Goal: Communication & Community: Answer question/provide support

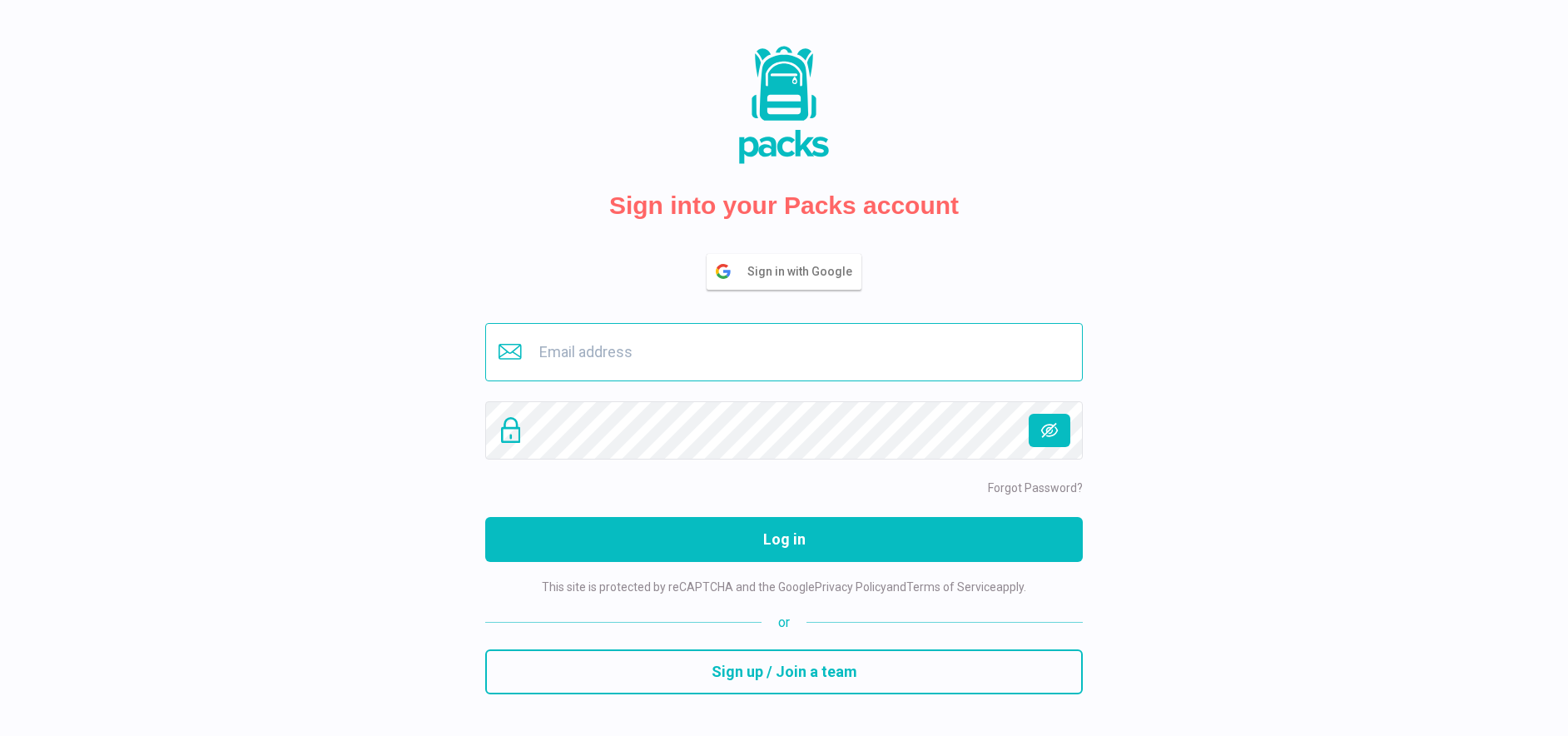
type input "[EMAIL_ADDRESS][DOMAIN_NAME]"
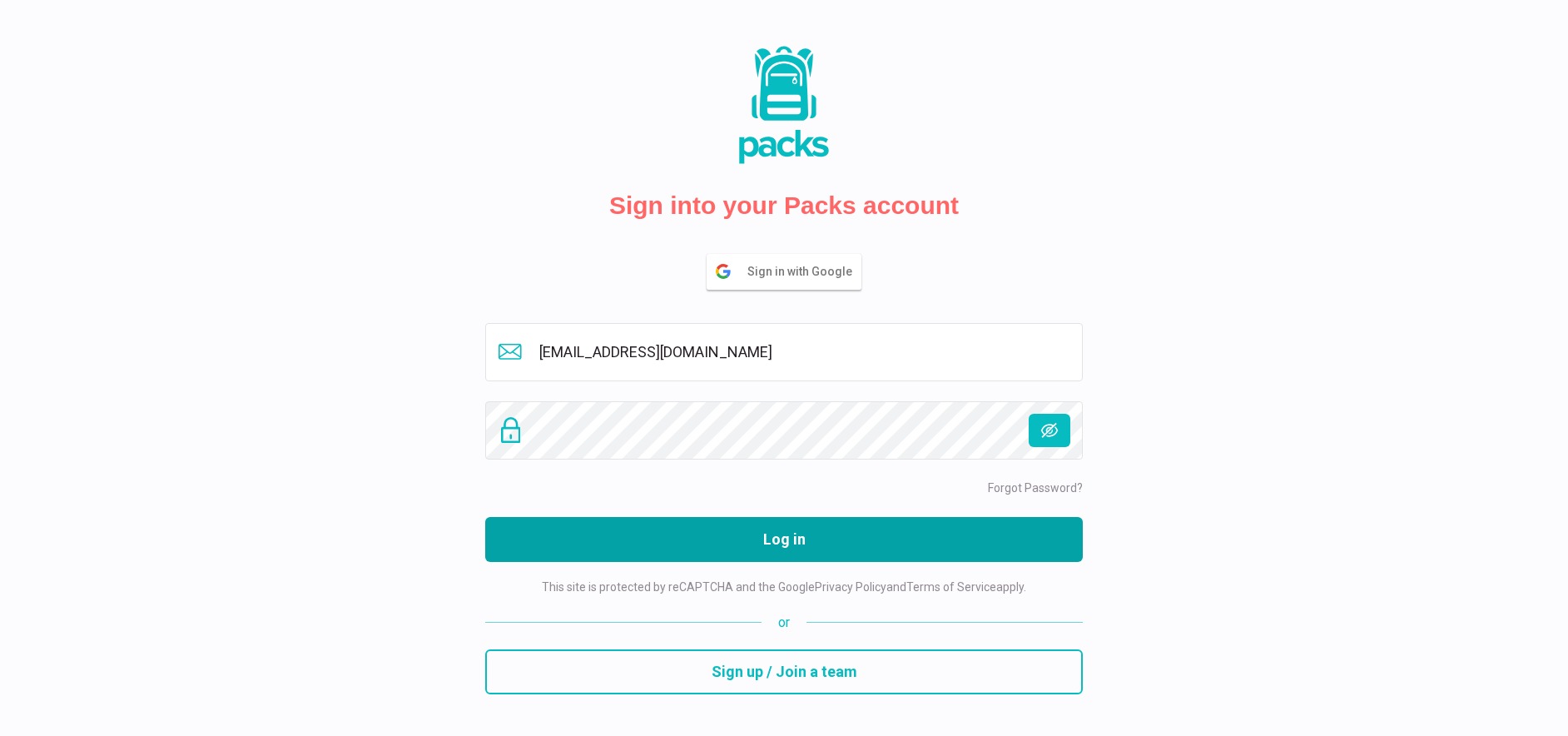
click at [766, 528] on button "Log in" at bounding box center [784, 540] width 598 height 45
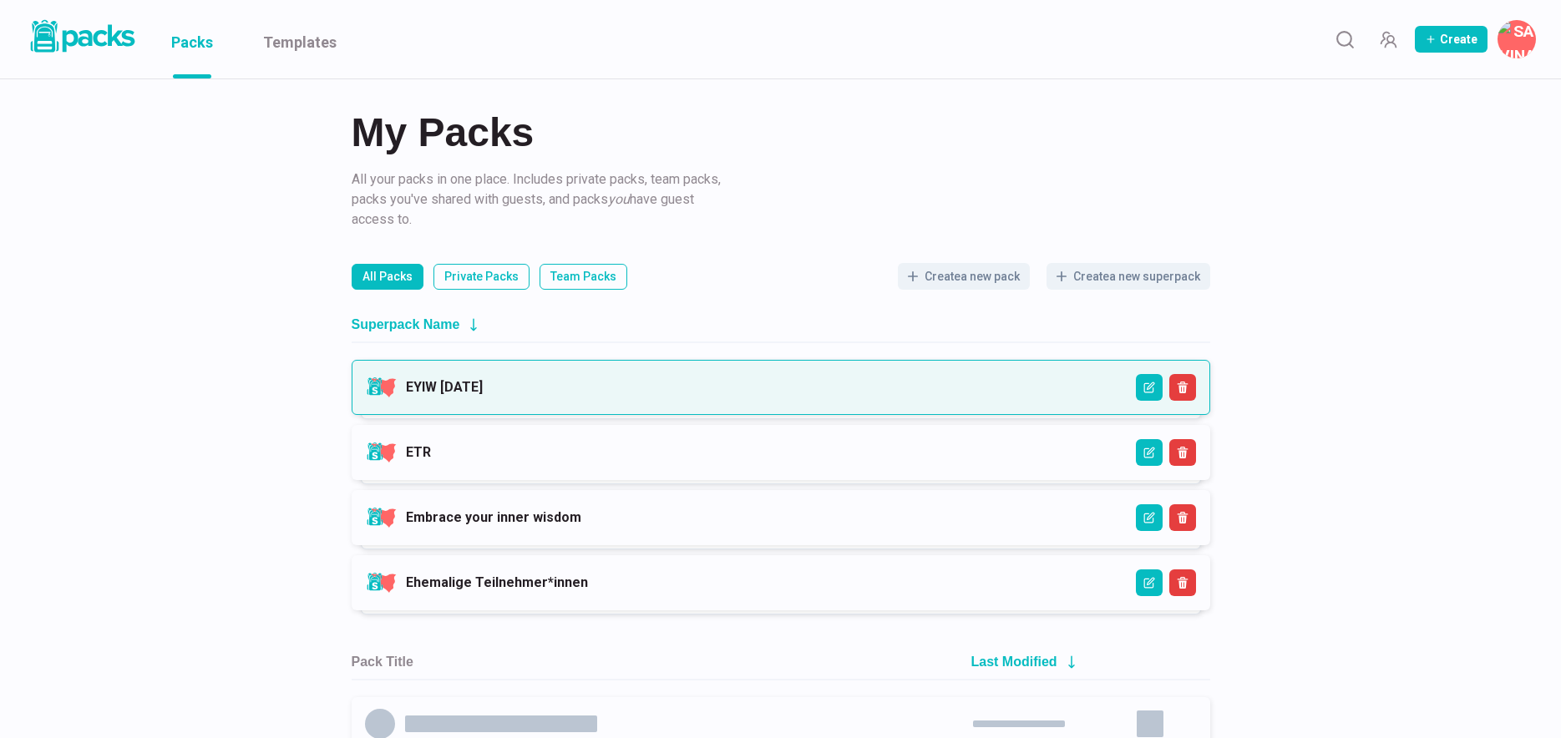
click at [483, 387] on link "EYIW [DATE]" at bounding box center [444, 387] width 77 height 16
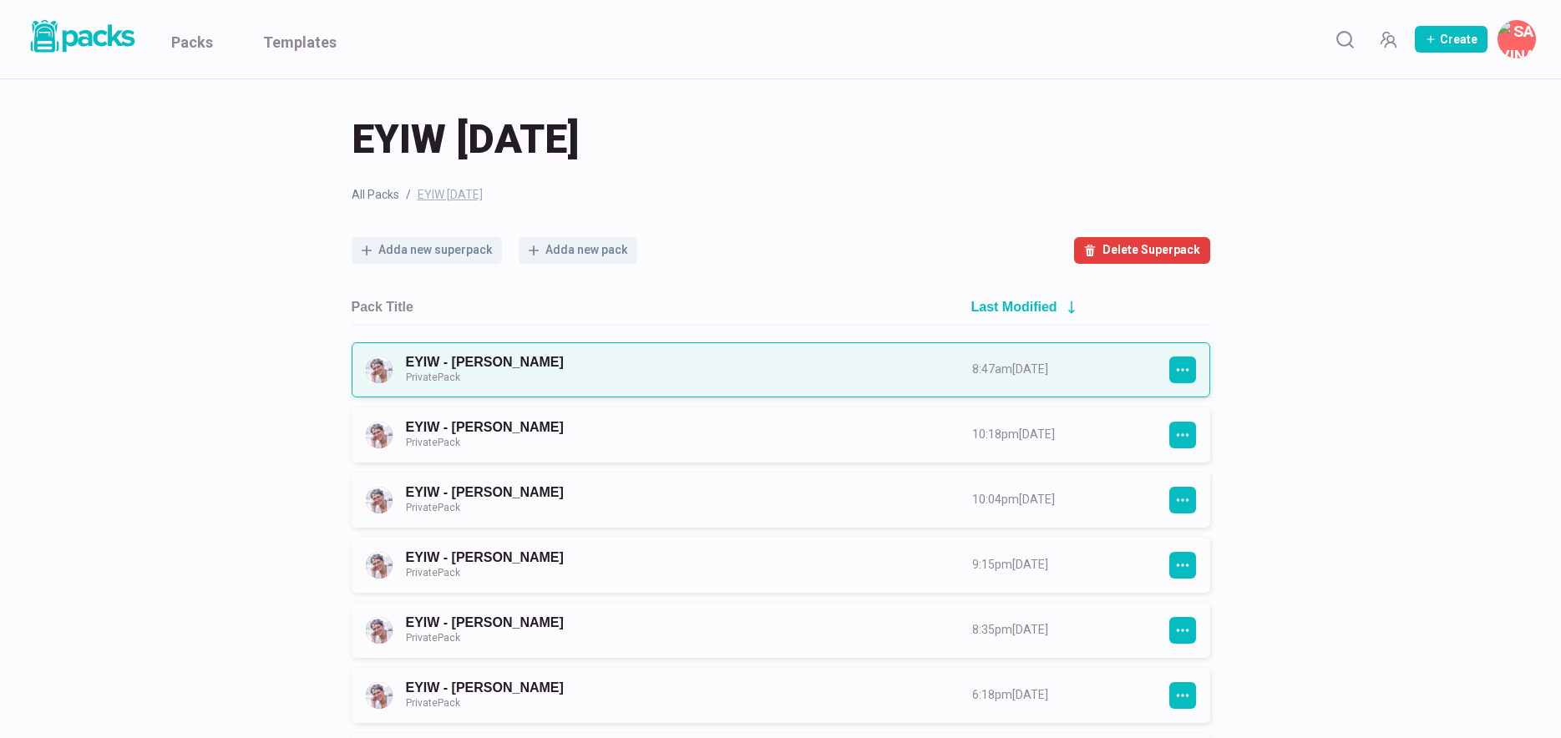
click at [681, 365] on link "EYIW - [PERSON_NAME] Private Pack" at bounding box center [674, 369] width 536 height 31
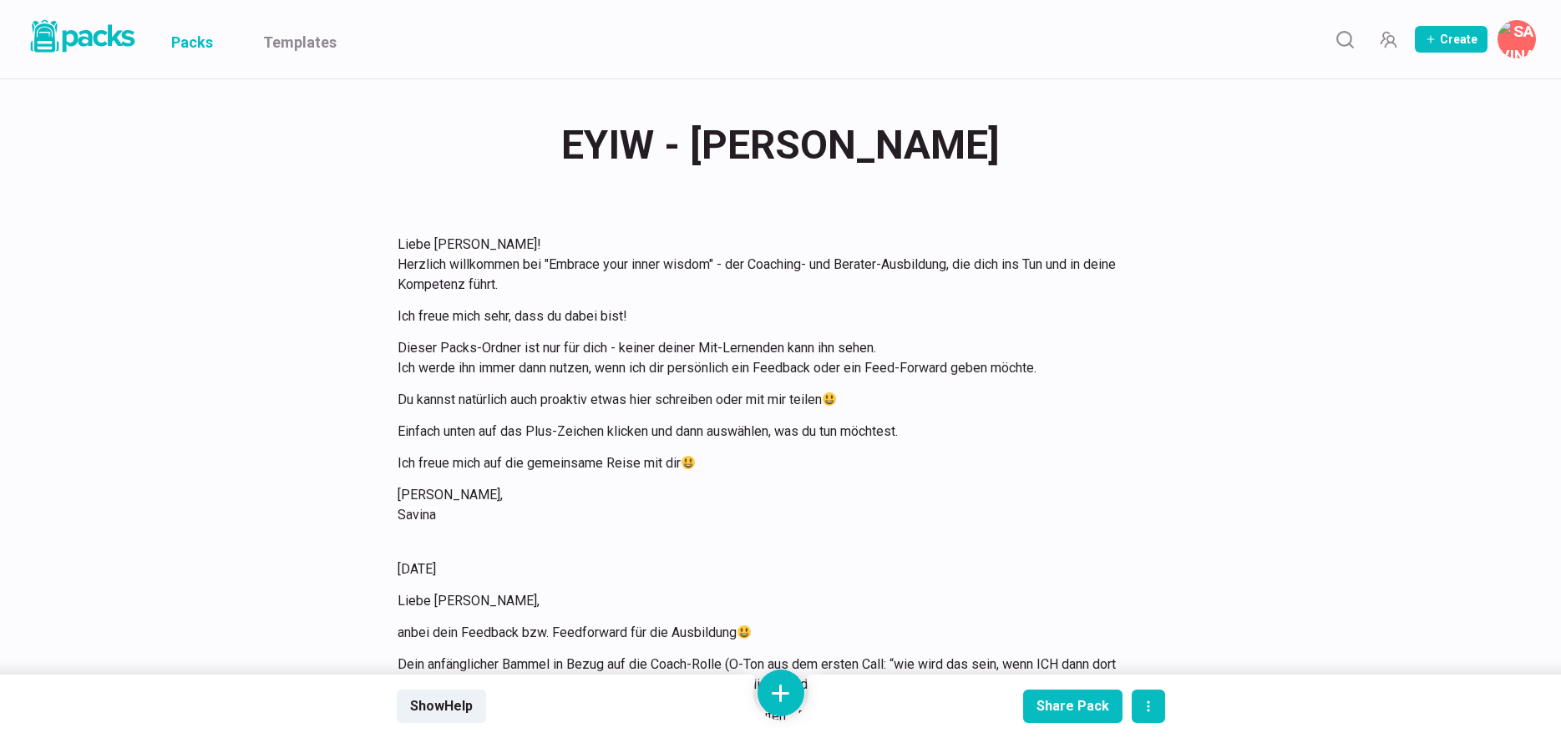
click at [200, 43] on link "Packs" at bounding box center [192, 39] width 42 height 78
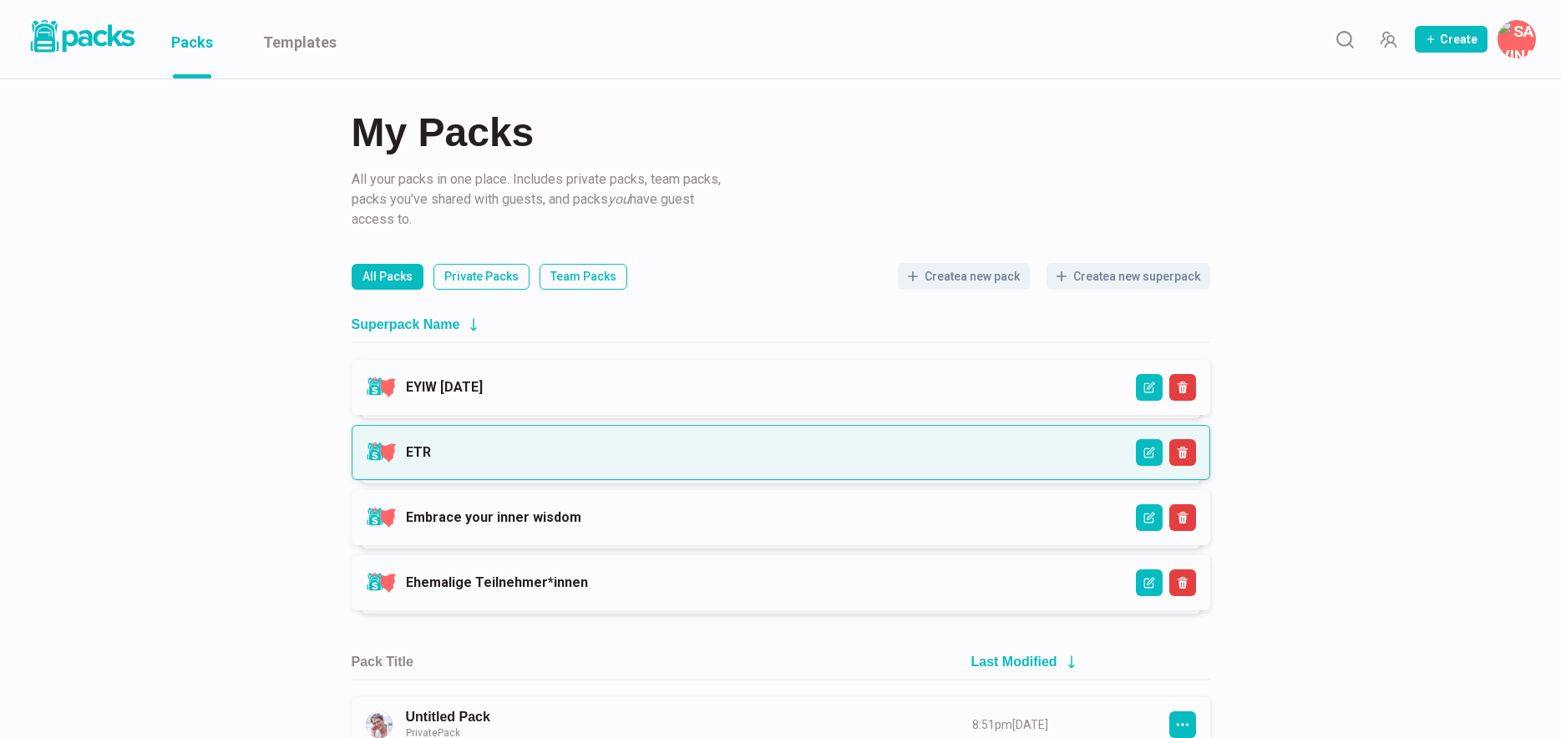
click at [431, 451] on link "ETR" at bounding box center [418, 452] width 25 height 16
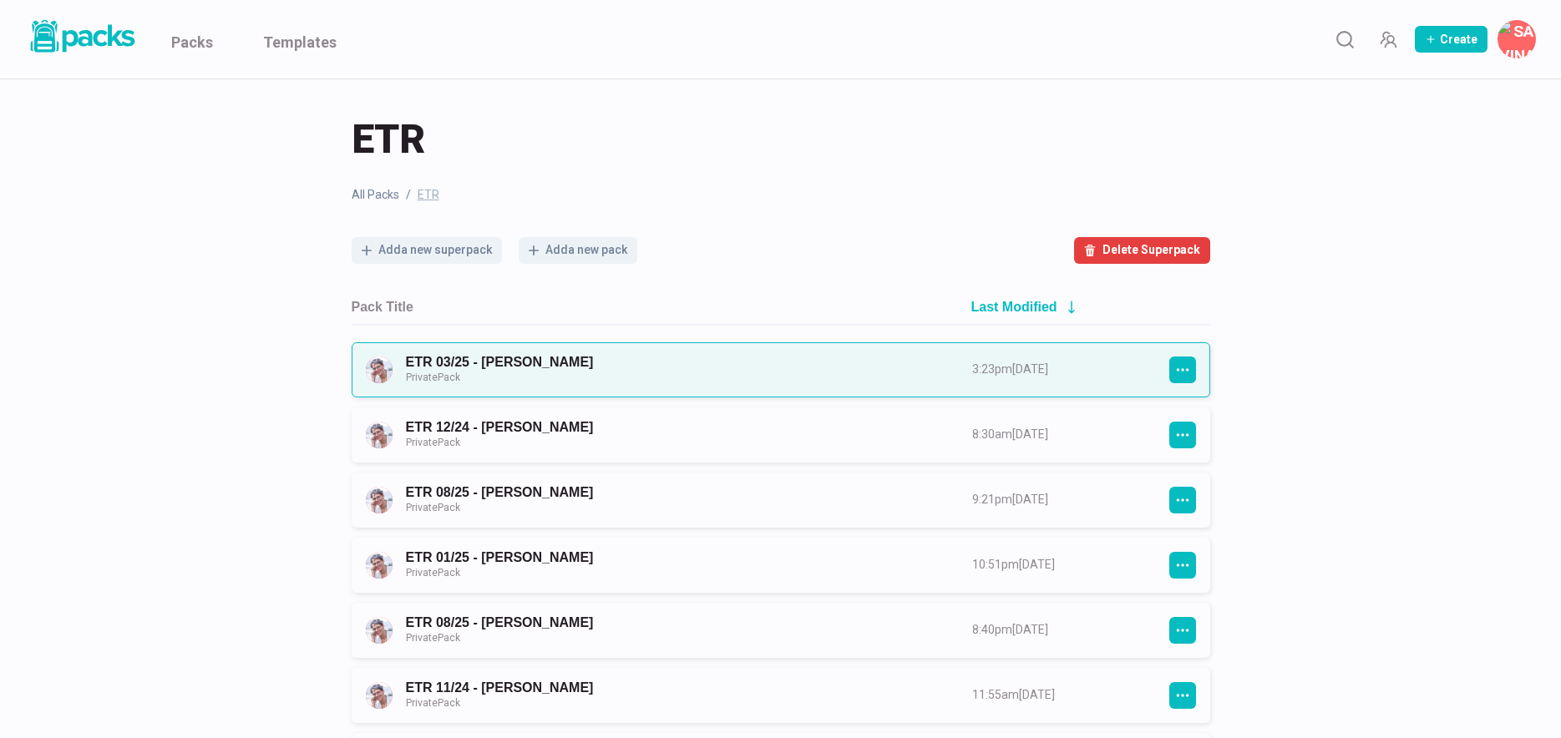
click at [785, 369] on link "ETR 03/25 - [PERSON_NAME] Private Pack" at bounding box center [674, 369] width 536 height 31
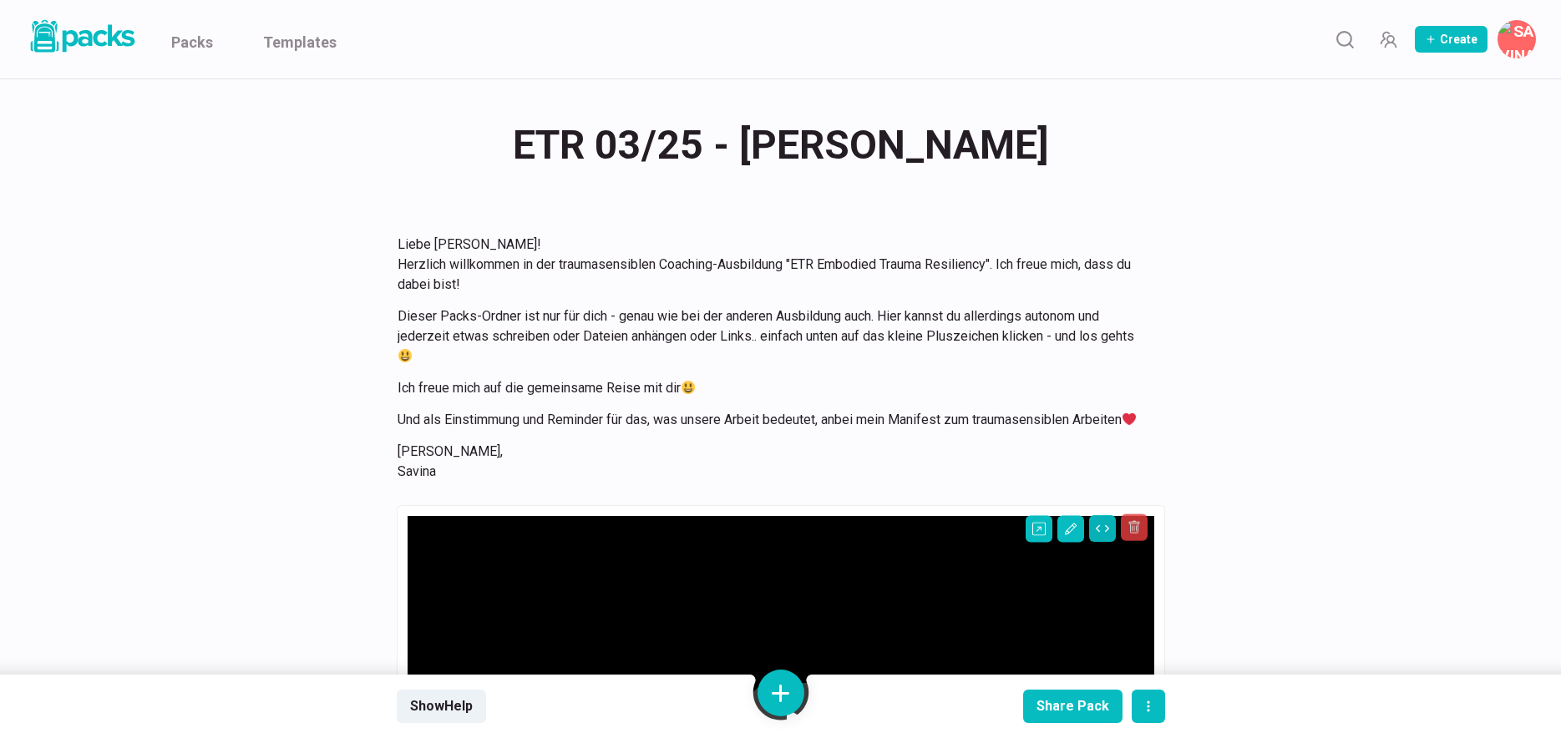
scroll to position [1592, 0]
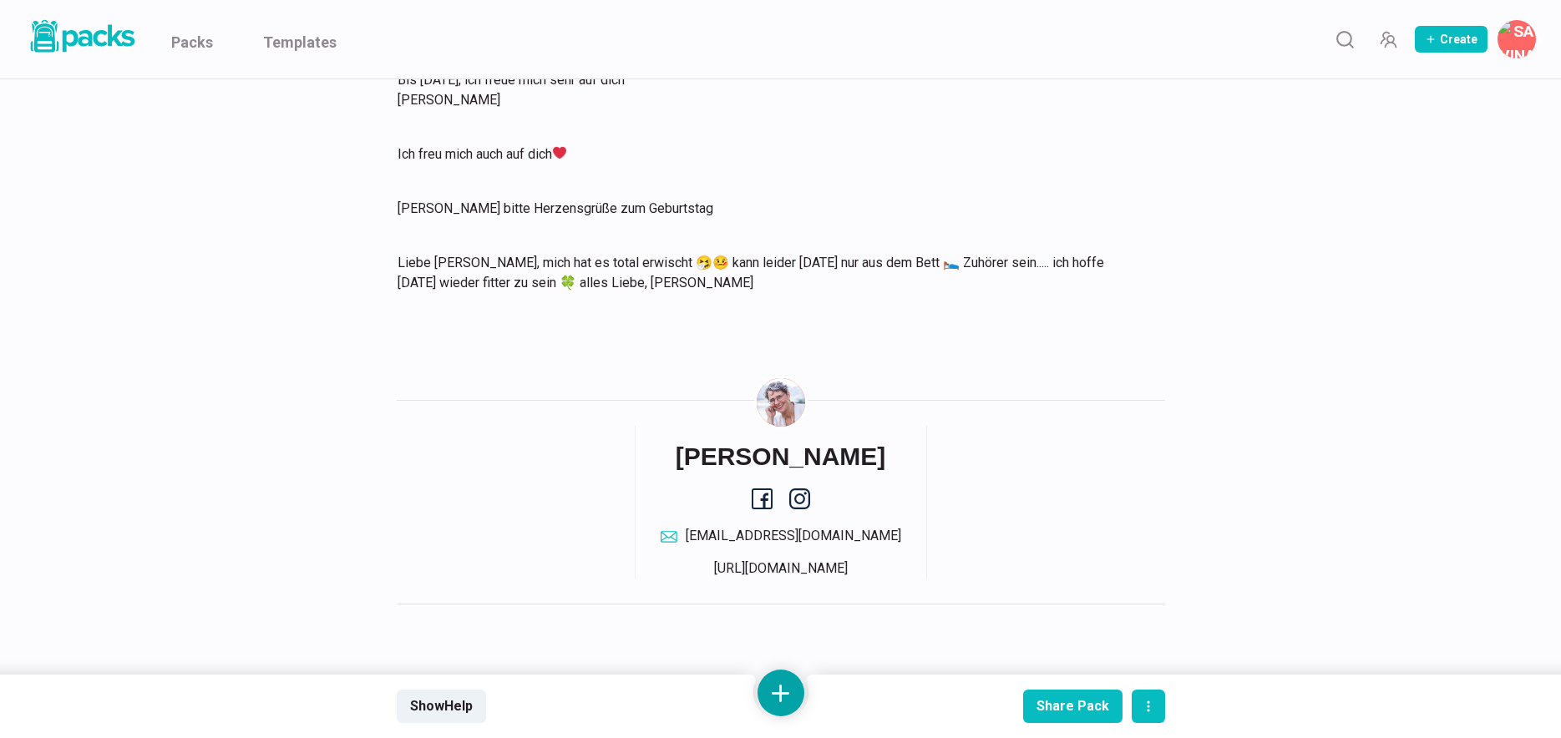
click at [782, 698] on button at bounding box center [780, 693] width 47 height 47
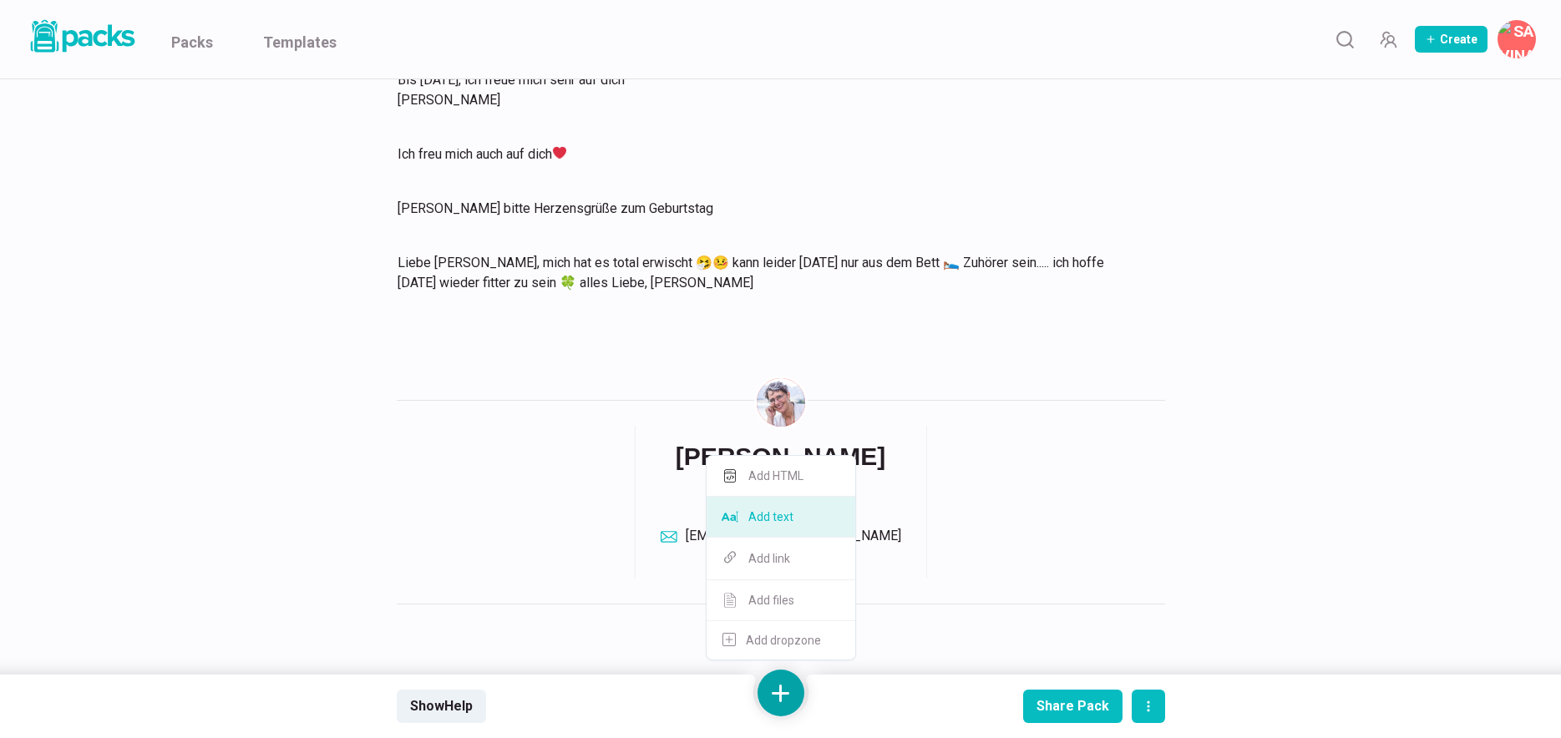
click at [793, 511] on button "Add text" at bounding box center [780, 517] width 149 height 41
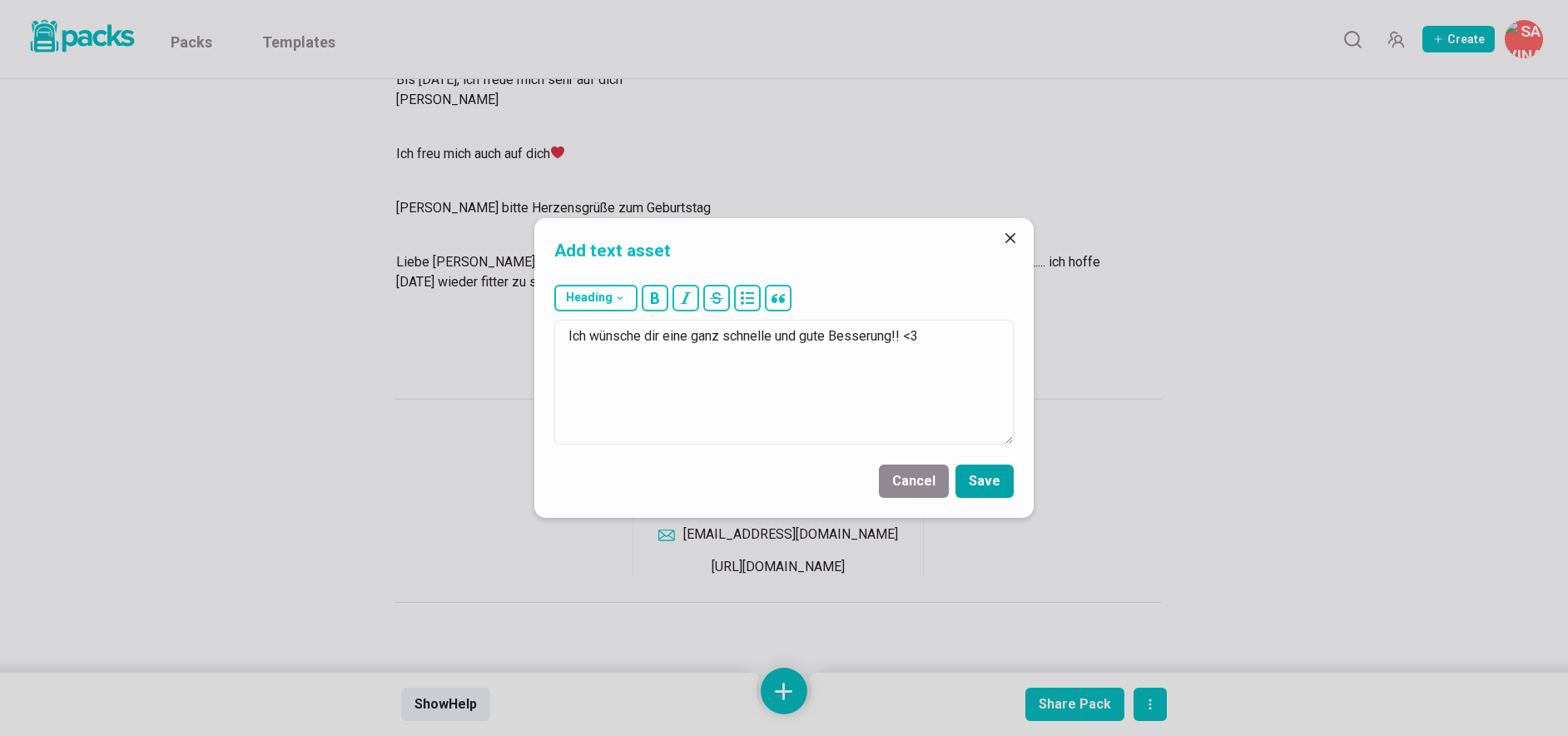
type textarea "Ich wünsche dir eine ganz schnelle und gute Besserung!! <3"
click at [1003, 477] on button "Save" at bounding box center [985, 481] width 58 height 33
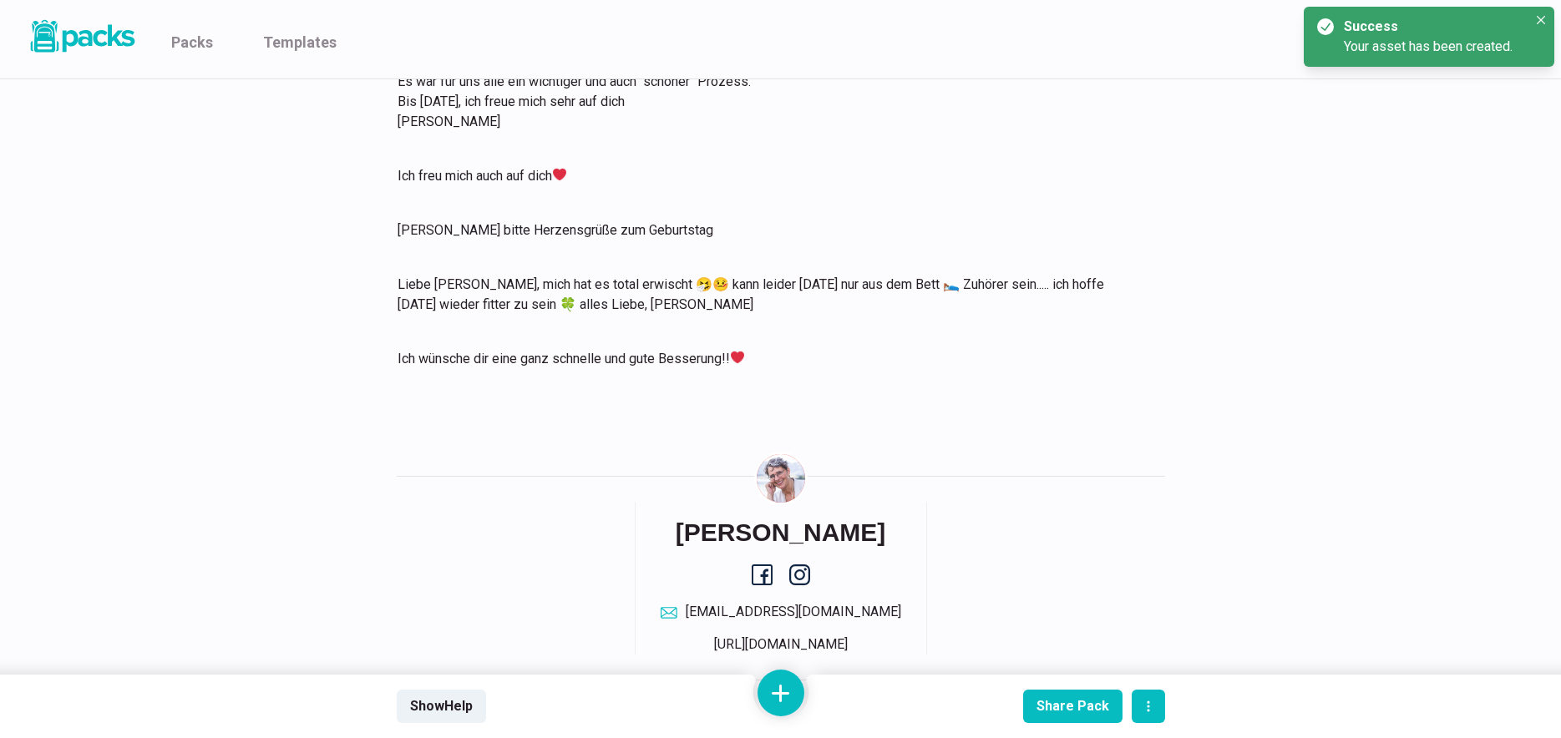
scroll to position [1658, 0]
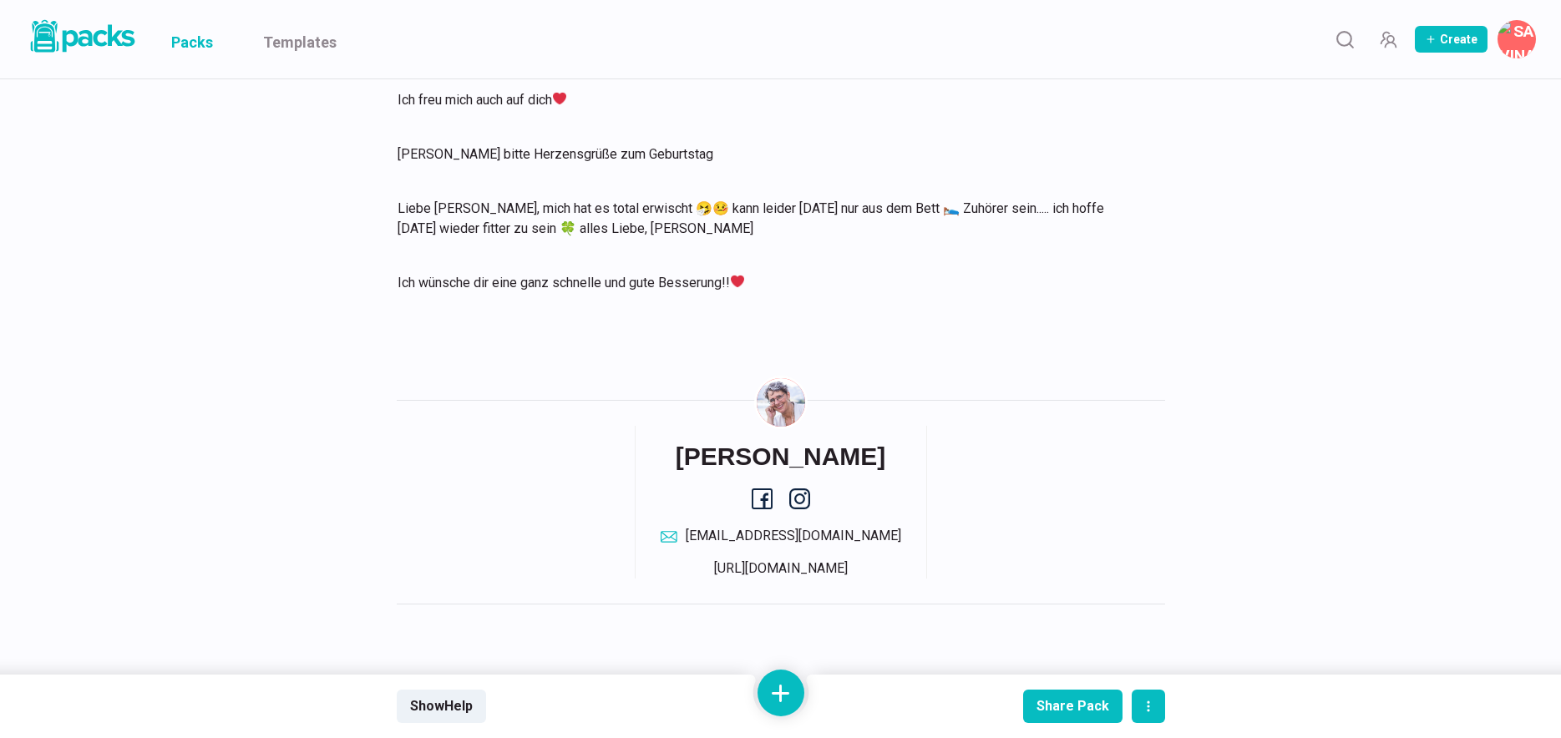
click at [205, 52] on link "Packs" at bounding box center [192, 39] width 42 height 78
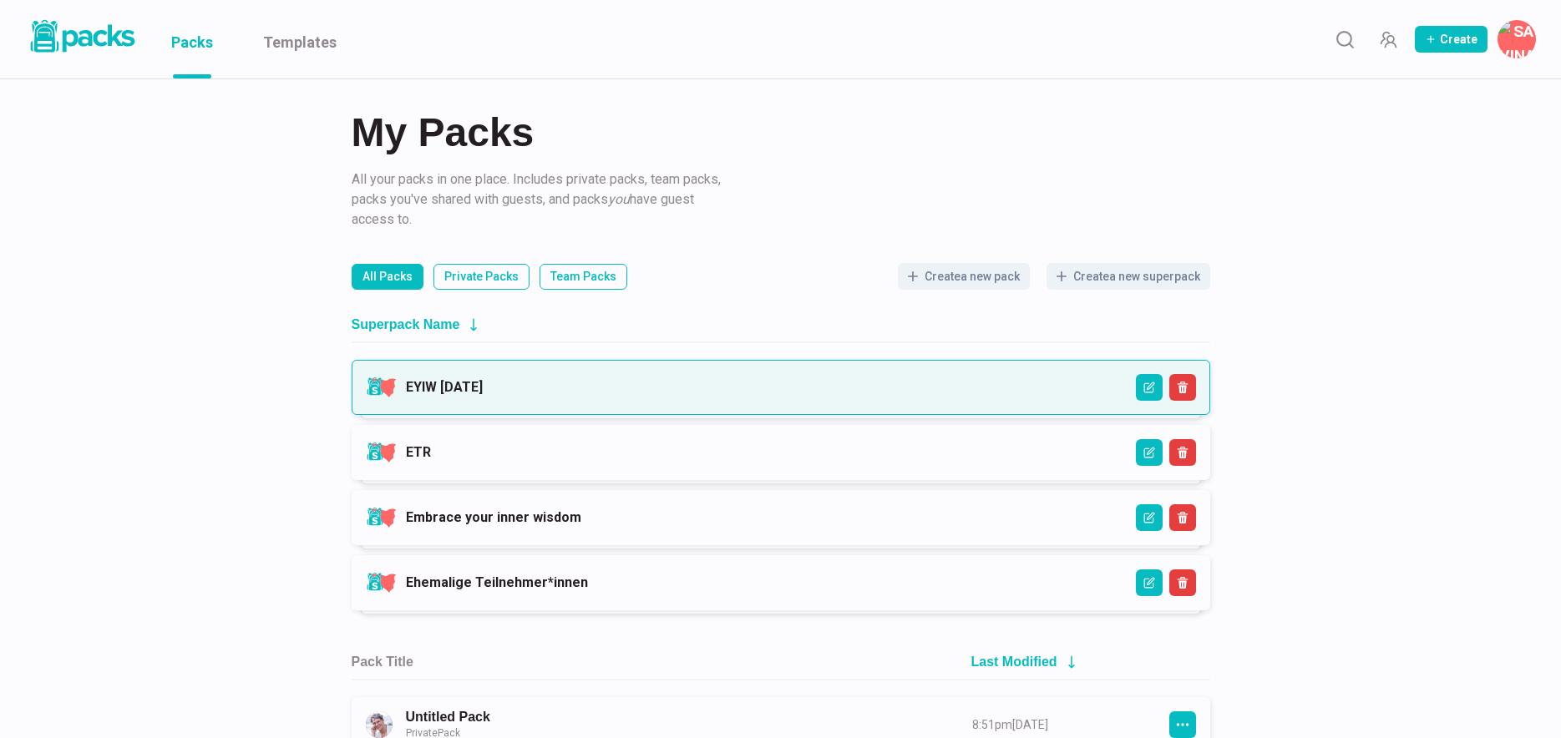
click at [483, 395] on link "EYIW [DATE]" at bounding box center [444, 387] width 77 height 16
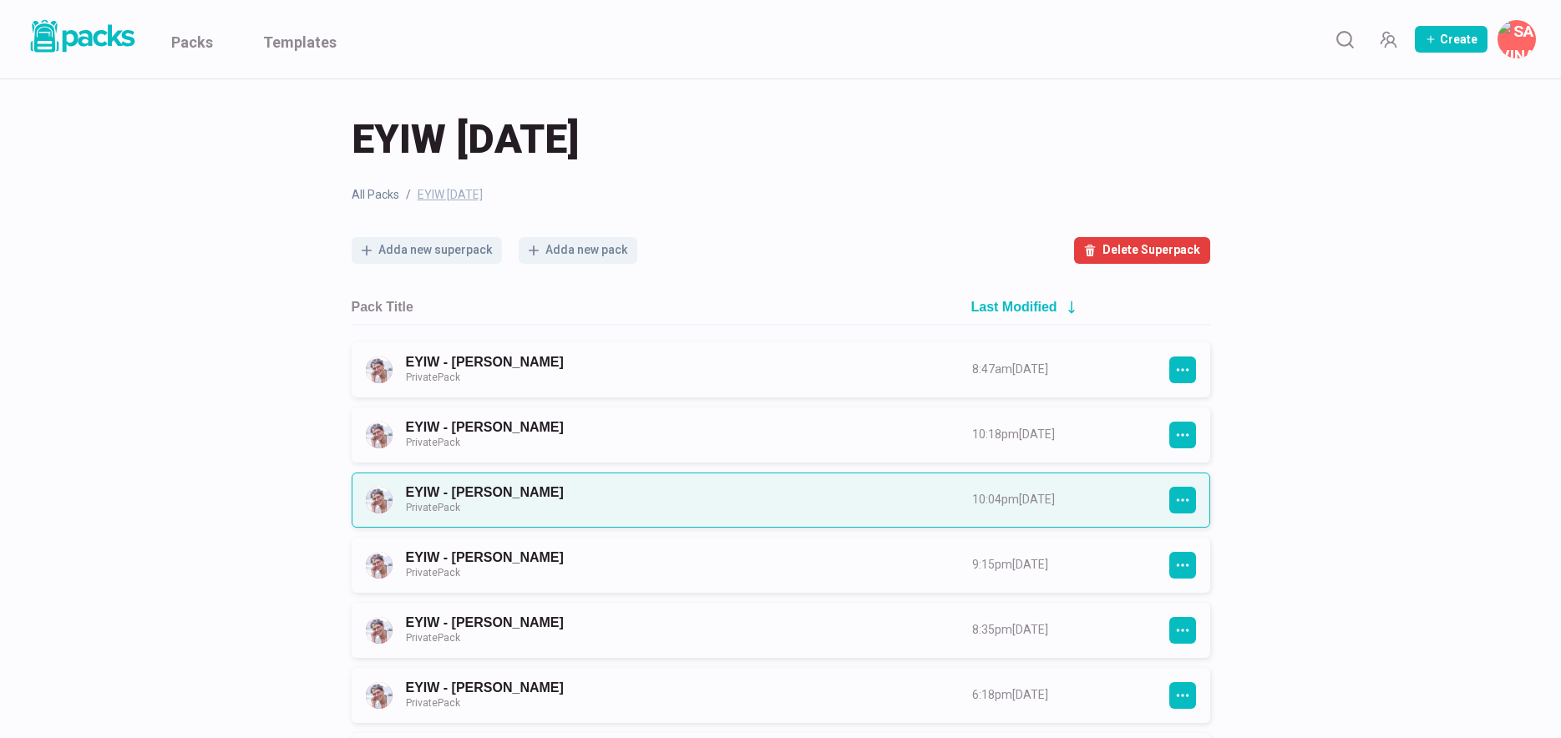
click at [733, 499] on link "EYIW - [PERSON_NAME] Private Pack" at bounding box center [674, 499] width 536 height 31
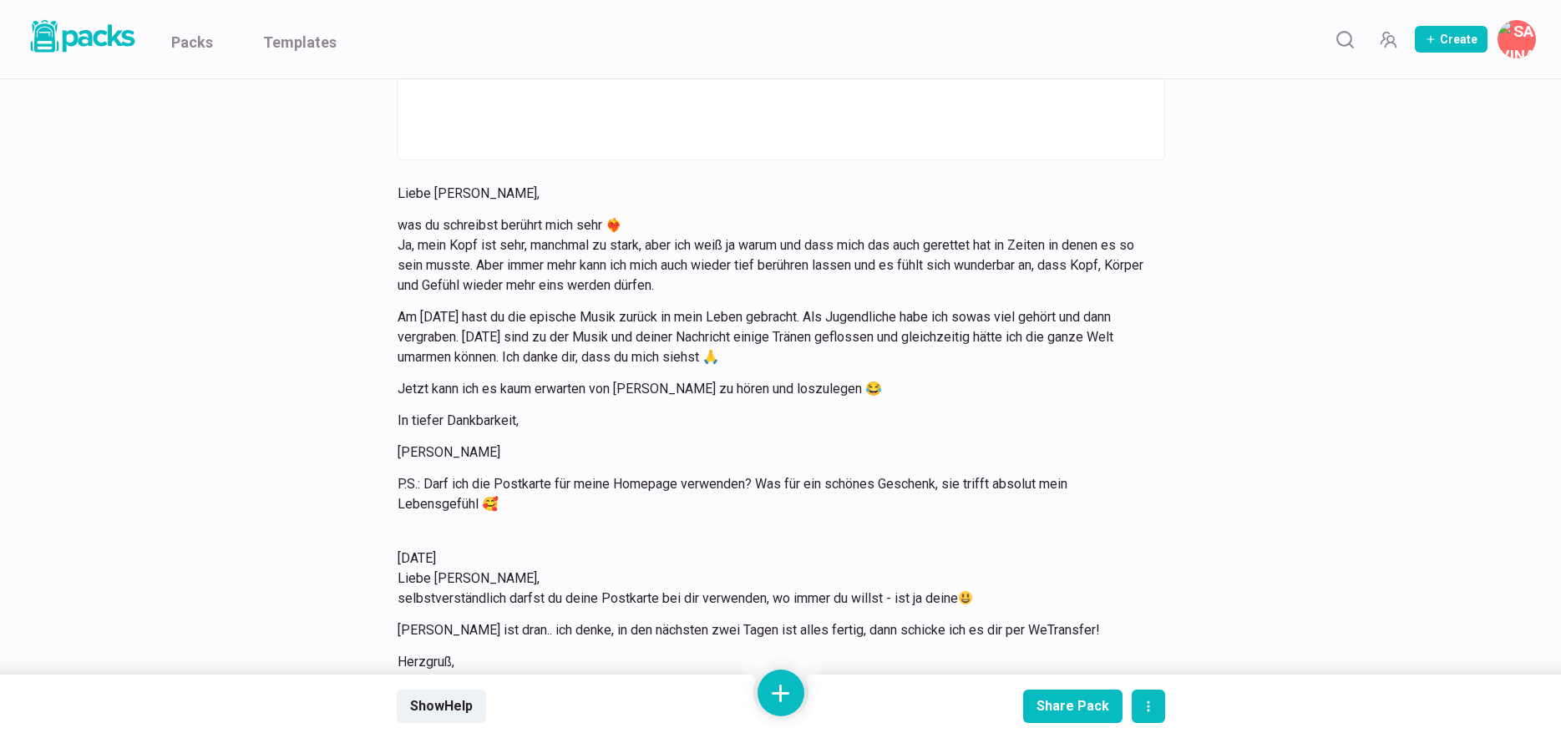
scroll to position [4215, 0]
